Goal: Check status

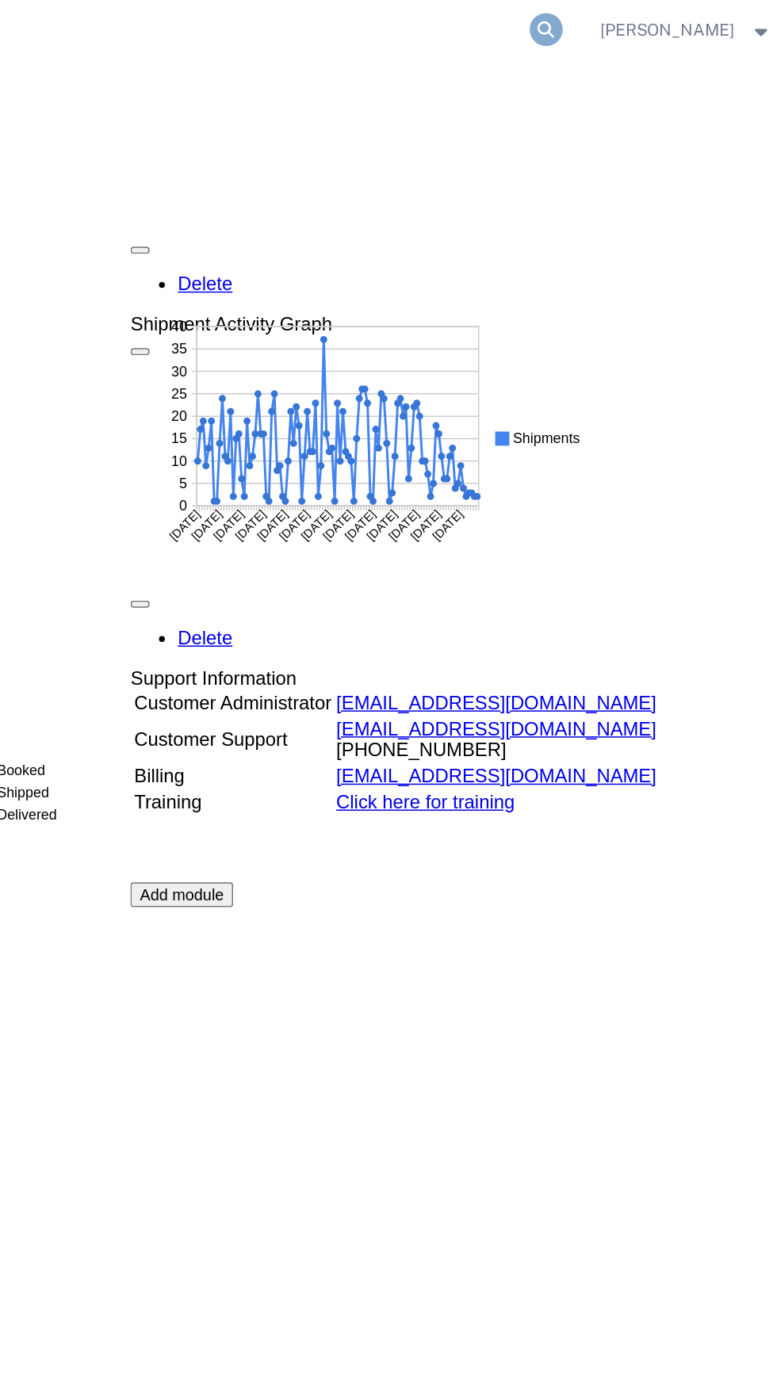
click at [593, 20] on icon at bounding box center [602, 20] width 22 height 22
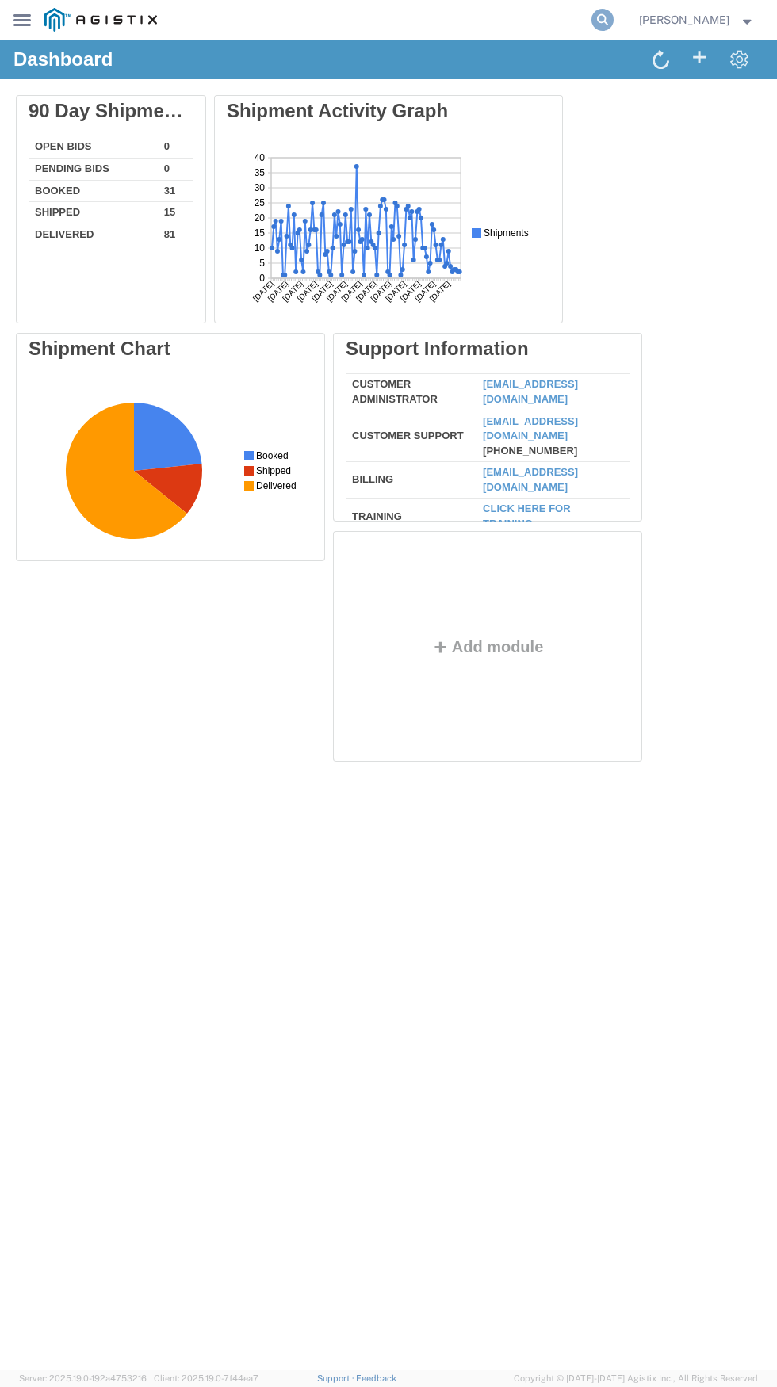
click at [591, 20] on icon at bounding box center [602, 20] width 22 height 22
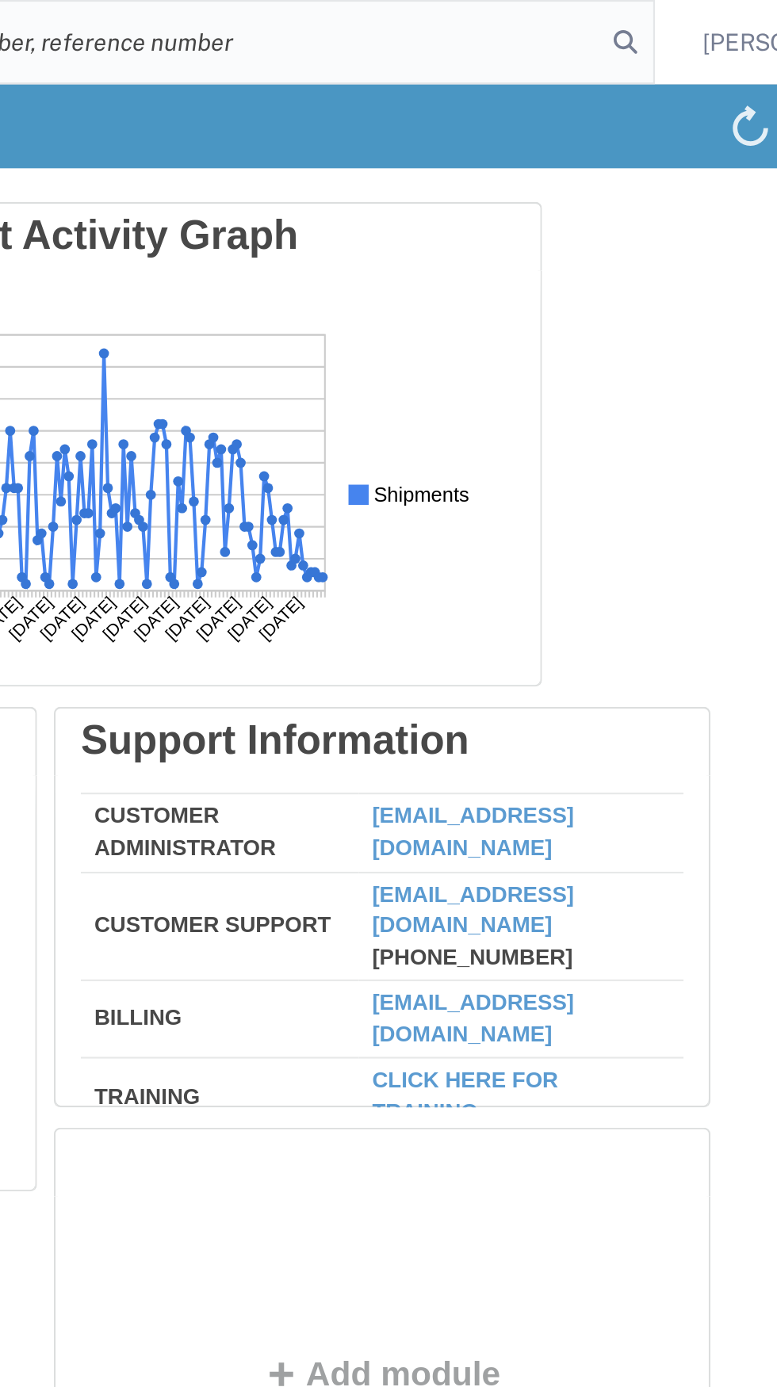
click at [357, 22] on input "search" at bounding box center [380, 20] width 422 height 38
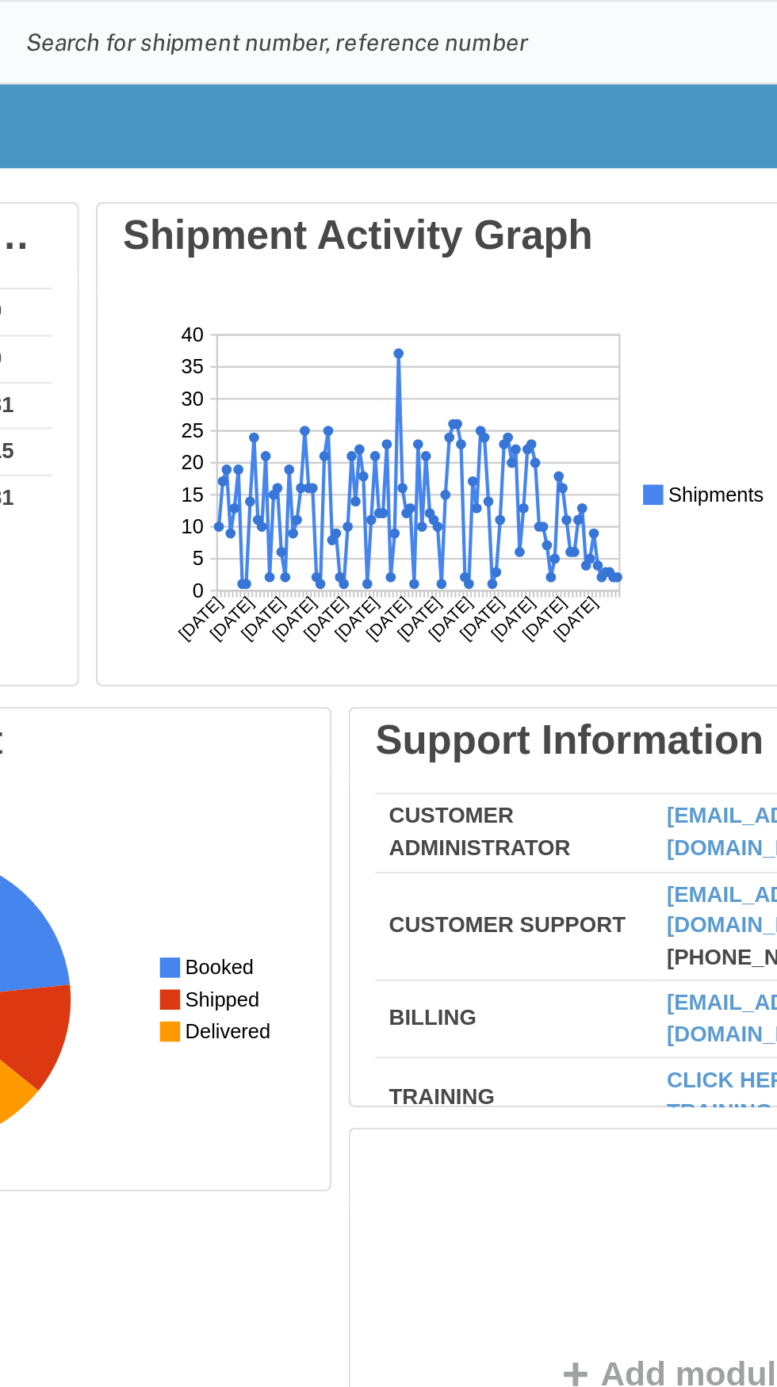
paste input "56820283"
type input "56820283"
